Goal: Information Seeking & Learning: Learn about a topic

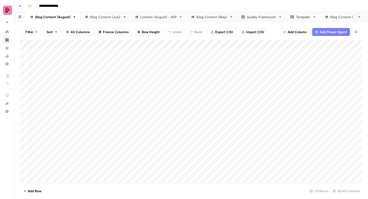
click at [152, 78] on div "Add Column" at bounding box center [191, 111] width 342 height 143
click at [110, 19] on div "Blog Content (July)" at bounding box center [105, 17] width 31 height 5
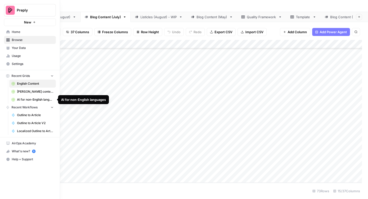
click at [25, 100] on span "AI for non-English languages" at bounding box center [35, 100] width 37 height 5
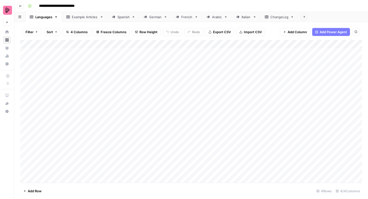
click at [122, 19] on div "Spanish" at bounding box center [123, 17] width 12 height 5
click at [35, 33] on button "Filter" at bounding box center [31, 32] width 19 height 8
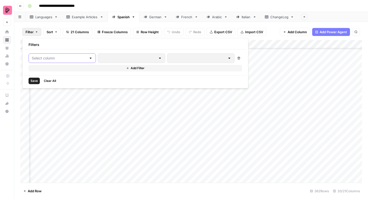
click at [62, 56] on input "text" at bounding box center [59, 58] width 55 height 5
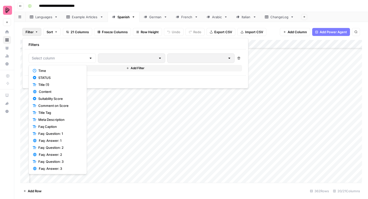
scroll to position [0, 0]
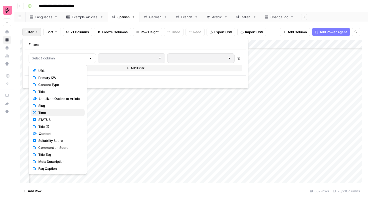
click at [61, 111] on span "Time" at bounding box center [59, 112] width 42 height 5
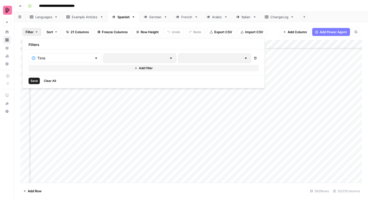
click at [169, 58] on div at bounding box center [171, 58] width 4 height 5
click at [156, 109] on div "Add Column" at bounding box center [191, 111] width 342 height 143
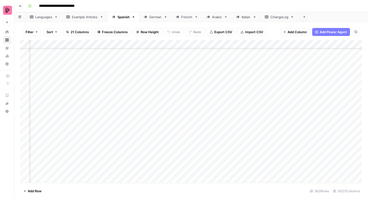
scroll to position [2953, 195]
click at [155, 17] on div "German" at bounding box center [155, 17] width 13 height 5
click at [188, 20] on link "French" at bounding box center [186, 17] width 31 height 10
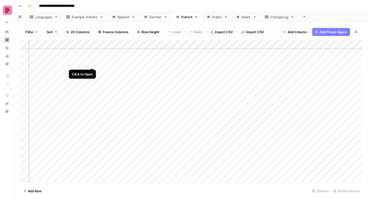
click at [91, 64] on div "Add Column" at bounding box center [191, 111] width 342 height 143
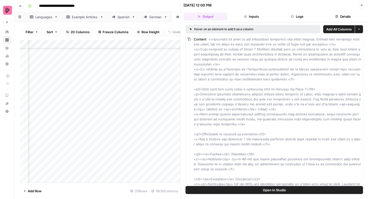
click at [337, 18] on button "Details" at bounding box center [343, 17] width 44 height 8
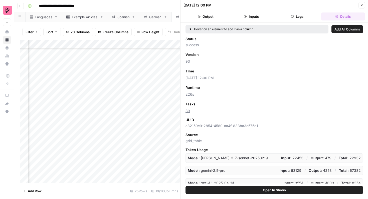
click at [363, 5] on icon "button" at bounding box center [361, 5] width 3 height 3
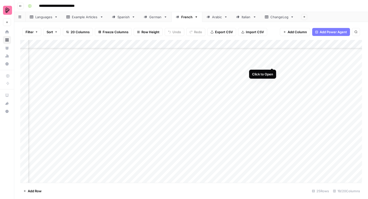
click at [271, 63] on div "Add Column" at bounding box center [191, 111] width 342 height 143
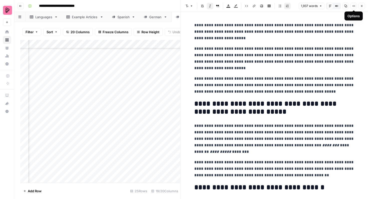
click at [354, 5] on icon "button" at bounding box center [353, 6] width 3 height 3
drag, startPoint x: 291, startPoint y: 43, endPoint x: 252, endPoint y: 31, distance: 41.2
click at [249, 58] on icon "button" at bounding box center [249, 58] width 2 height 1
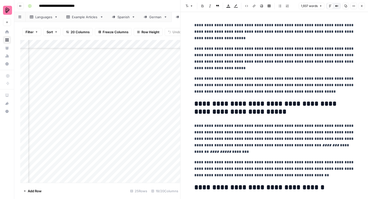
click at [282, 47] on p "**********" at bounding box center [274, 59] width 160 height 26
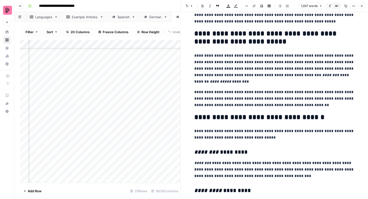
scroll to position [71, 0]
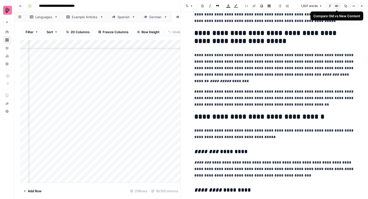
click at [335, 6] on icon "button" at bounding box center [335, 6] width 1 height 1
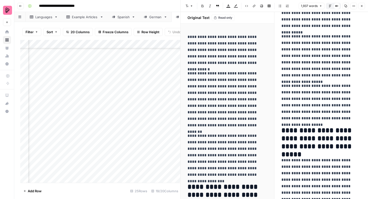
scroll to position [0, 0]
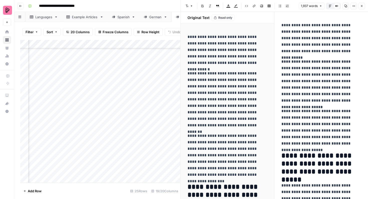
click at [362, 5] on icon "button" at bounding box center [361, 6] width 3 height 3
